Goal: Information Seeking & Learning: Learn about a topic

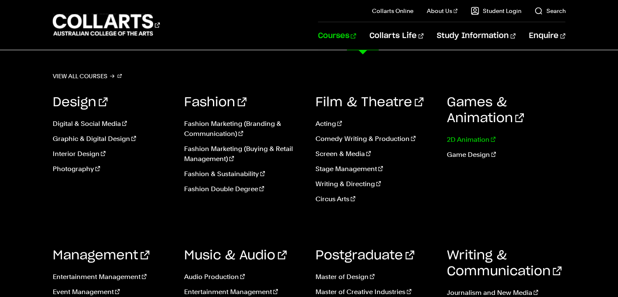
click at [459, 140] on link "2D Animation" at bounding box center [505, 140] width 119 height 10
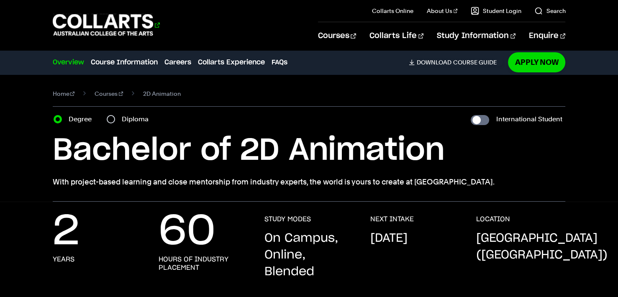
click at [89, 34] on 1 "Go to homepage" at bounding box center [103, 25] width 101 height 22
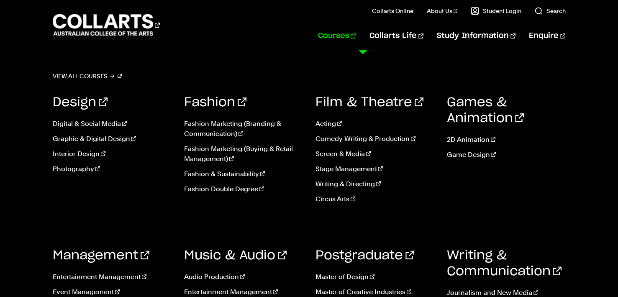
scroll to position [199, 0]
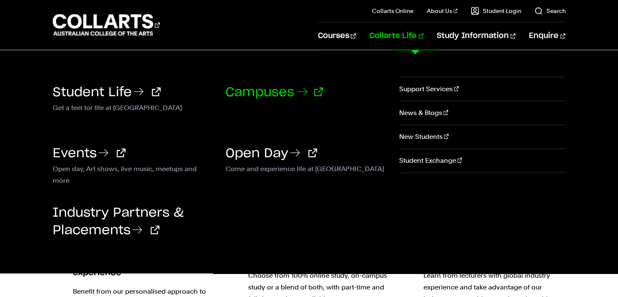
click at [282, 89] on link "Campuses" at bounding box center [273, 92] width 97 height 13
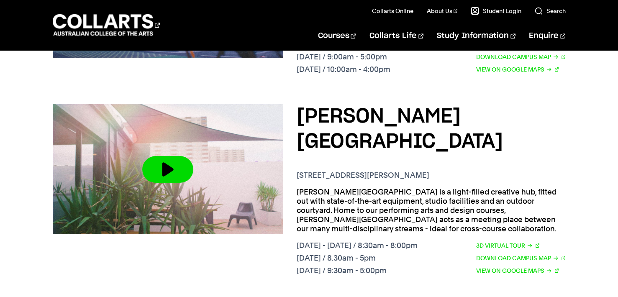
scroll to position [617, 0]
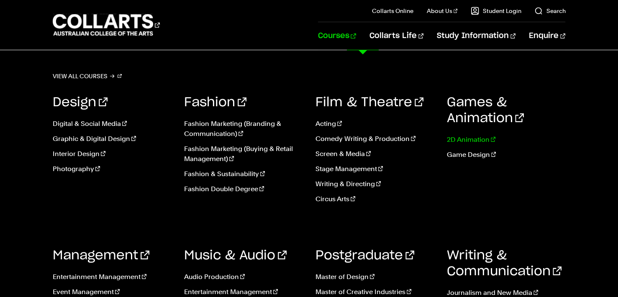
click at [459, 142] on link "2D Animation" at bounding box center [505, 140] width 119 height 10
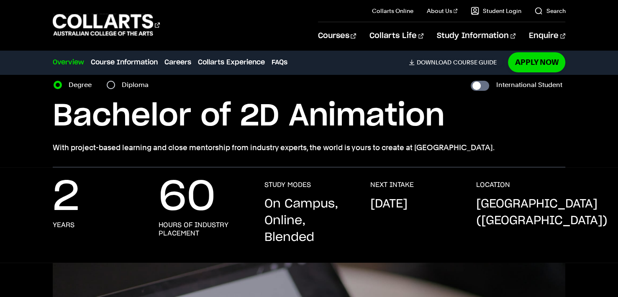
scroll to position [35, 0]
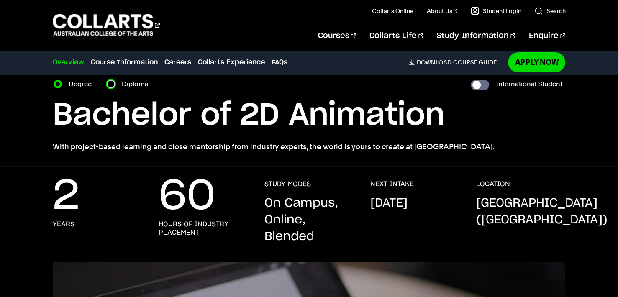
click at [111, 83] on input "Diploma" at bounding box center [111, 84] width 8 height 8
radio input "true"
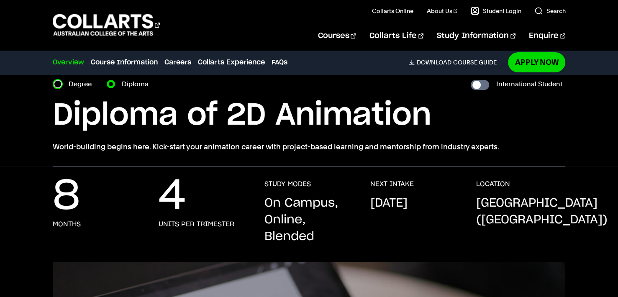
click at [59, 84] on input "Degree" at bounding box center [58, 84] width 8 height 8
radio input "true"
